Goal: Information Seeking & Learning: Learn about a topic

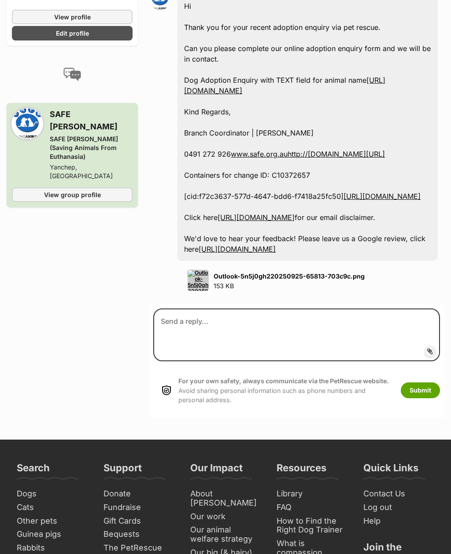
scroll to position [706, 0]
click at [287, 280] on strong "Outlook-5n5j0gh220250925-65813-703c9c.png" at bounding box center [289, 275] width 151 height 7
click at [281, 280] on strong "Outlook-5n5j0gh220250925-65813-703c9c.png" at bounding box center [289, 275] width 151 height 7
click at [199, 281] on img at bounding box center [198, 280] width 21 height 21
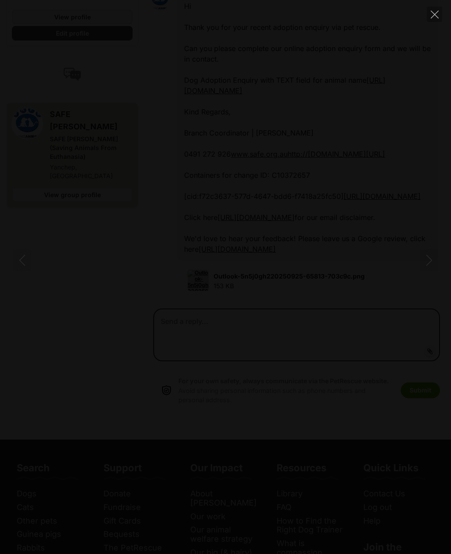
click at [299, 441] on div at bounding box center [225, 277] width 451 height 554
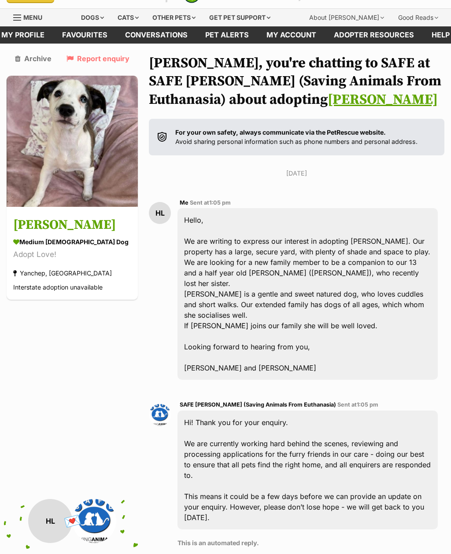
scroll to position [0, 0]
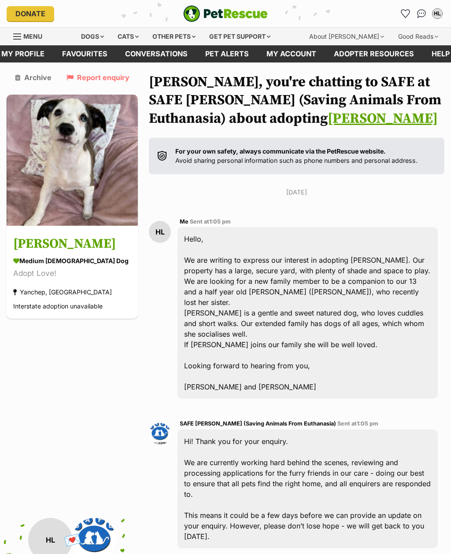
click at [187, 35] on div "Other pets" at bounding box center [173, 37] width 55 height 18
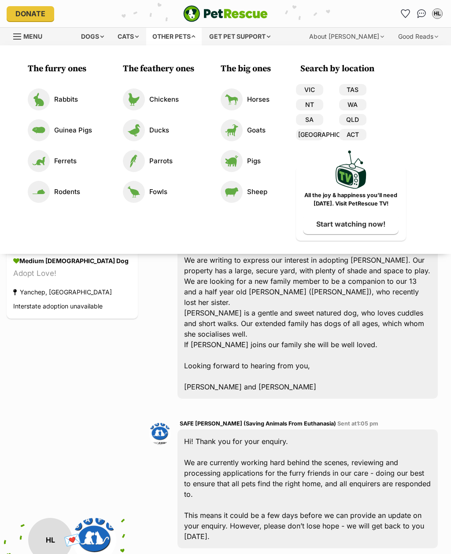
click at [103, 39] on div "Dogs" at bounding box center [92, 37] width 35 height 18
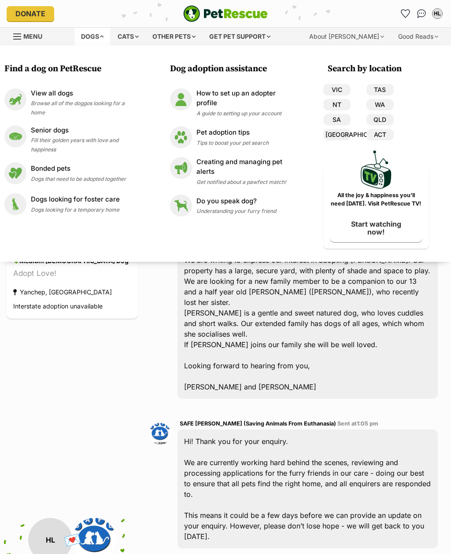
click at [103, 101] on span "Browse all of the doggos looking for a home" at bounding box center [78, 108] width 94 height 16
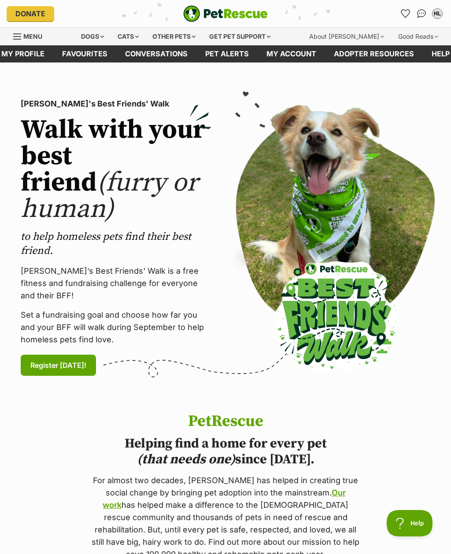
click at [397, 57] on link "Adopter resources" at bounding box center [374, 53] width 98 height 17
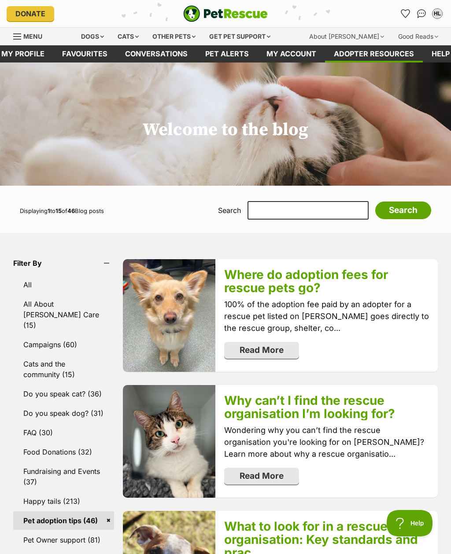
click at [185, 9] on img "PetRescue" at bounding box center [225, 13] width 85 height 17
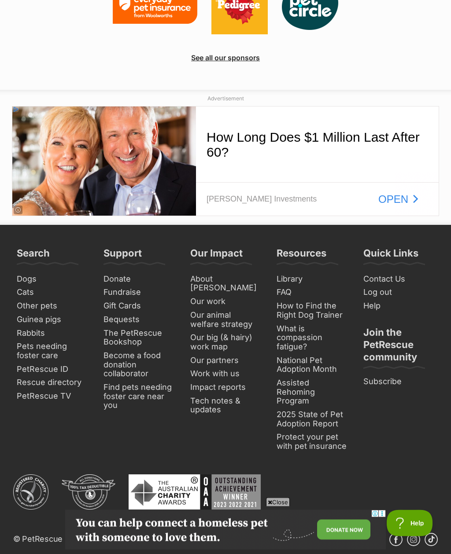
scroll to position [2195, 0]
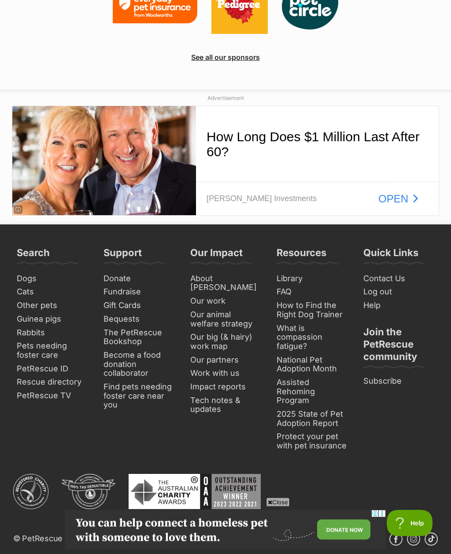
click at [30, 376] on link "Rescue directory" at bounding box center [52, 383] width 78 height 14
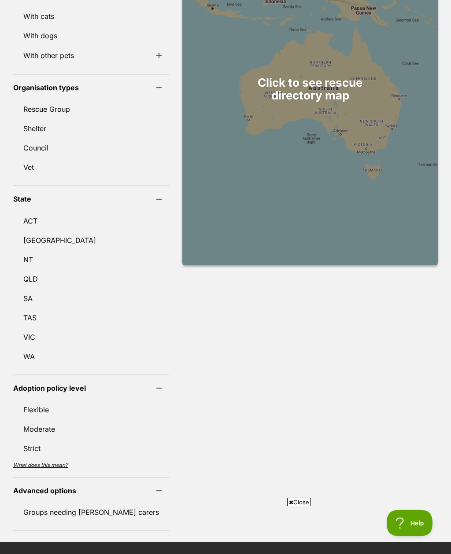
click at [30, 351] on link "WA" at bounding box center [91, 357] width 156 height 18
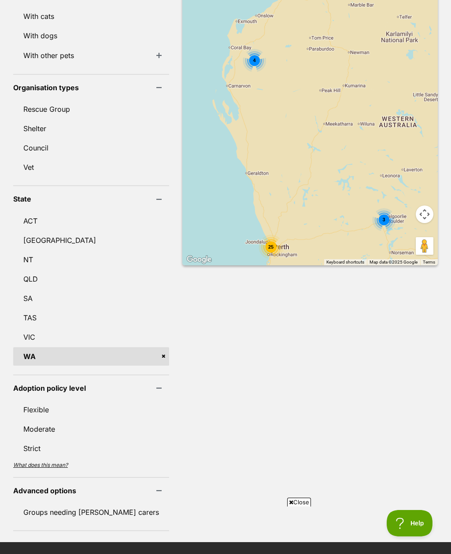
click at [258, 235] on div "25" at bounding box center [270, 247] width 25 height 25
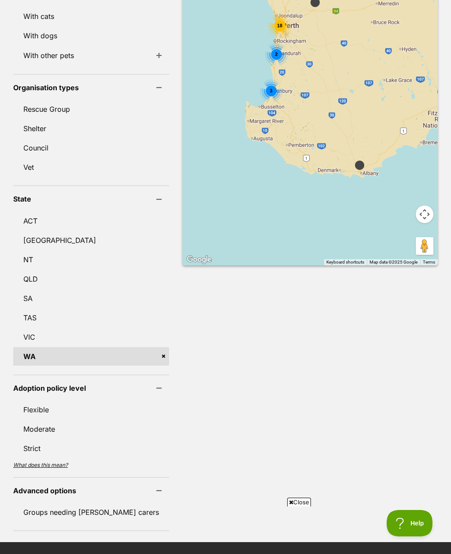
click at [277, 23] on span "18" at bounding box center [279, 25] width 5 height 5
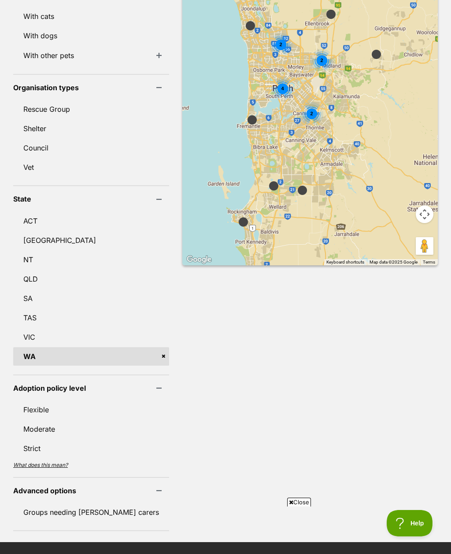
click at [310, 49] on div "2" at bounding box center [321, 60] width 23 height 23
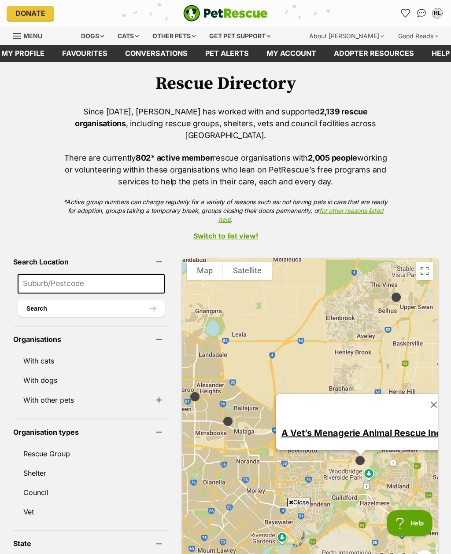
scroll to position [0, 0]
click at [244, 232] on link "Switch to list view!" at bounding box center [225, 236] width 451 height 8
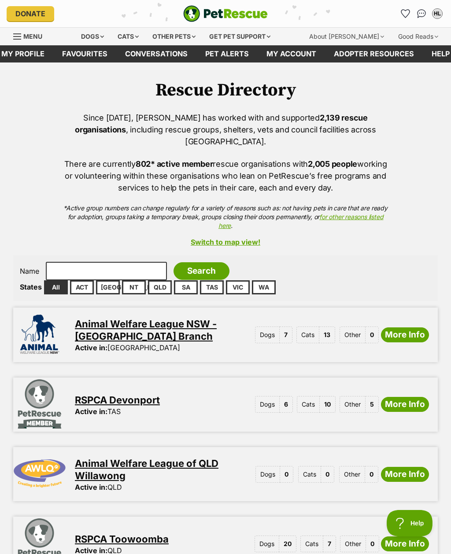
click at [264, 280] on link "WA" at bounding box center [264, 287] width 24 height 14
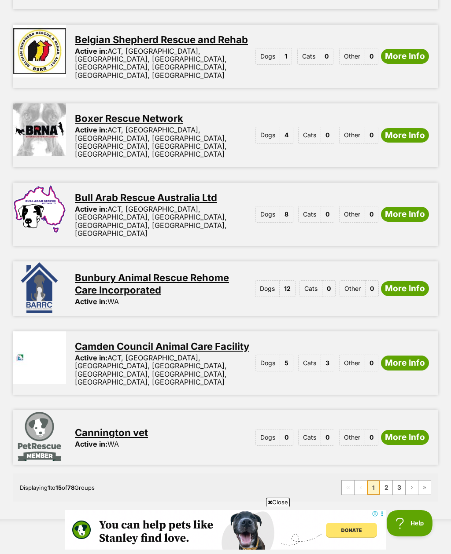
scroll to position [997, 0]
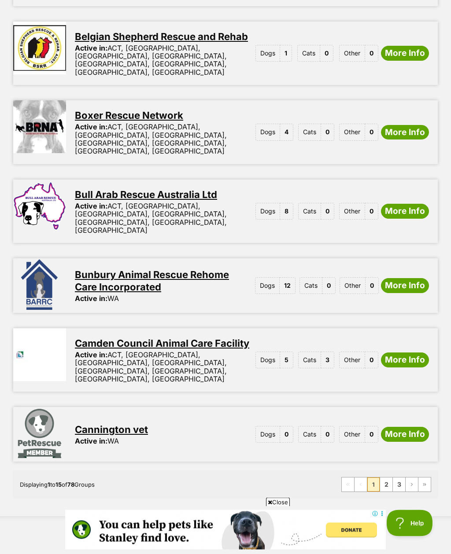
click at [389, 478] on link "2" at bounding box center [386, 485] width 12 height 14
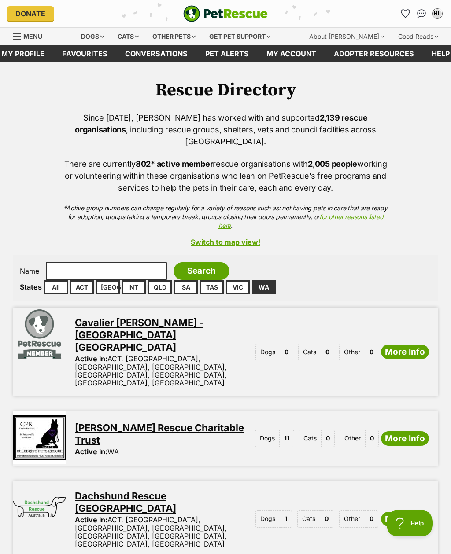
click at [88, 422] on link "[PERSON_NAME] Rescue Charitable Trust" at bounding box center [159, 434] width 169 height 24
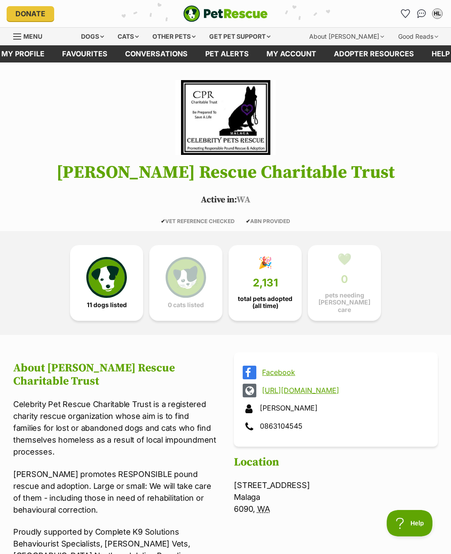
click at [108, 291] on img at bounding box center [106, 277] width 40 height 40
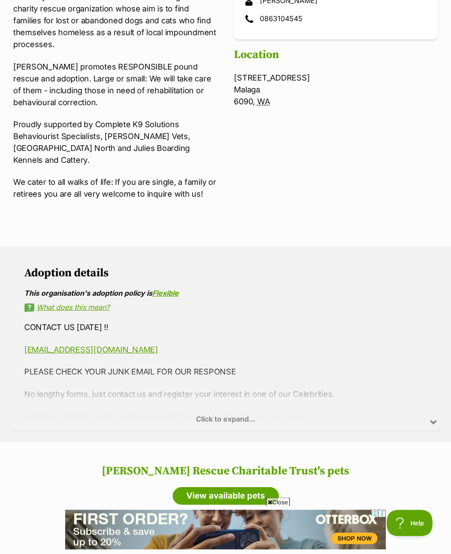
scroll to position [408, 0]
